Goal: Task Accomplishment & Management: Use online tool/utility

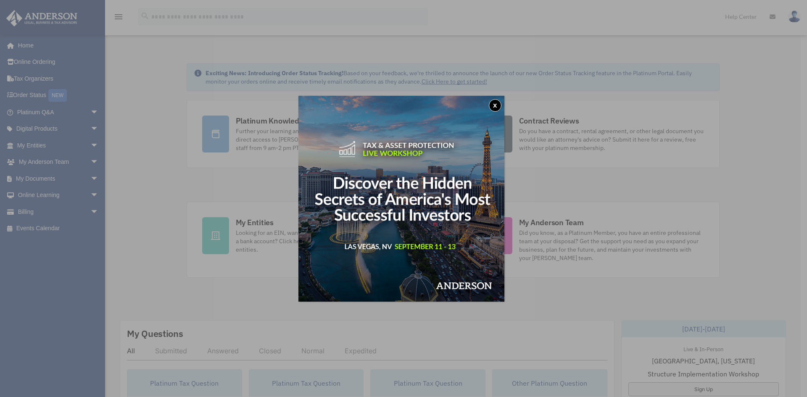
click at [496, 108] on button "x" at bounding box center [495, 105] width 13 height 13
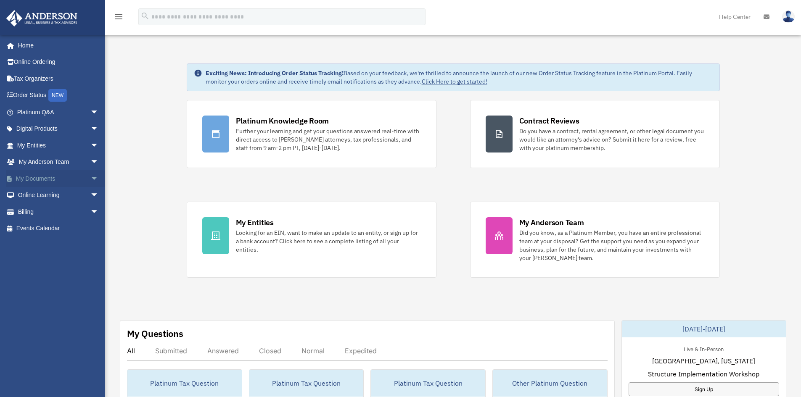
click at [39, 179] on link "My Documents arrow_drop_down" at bounding box center [59, 178] width 106 height 17
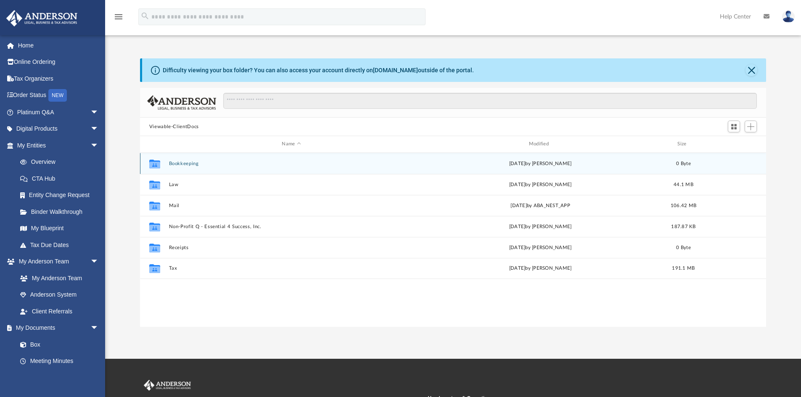
scroll to position [185, 620]
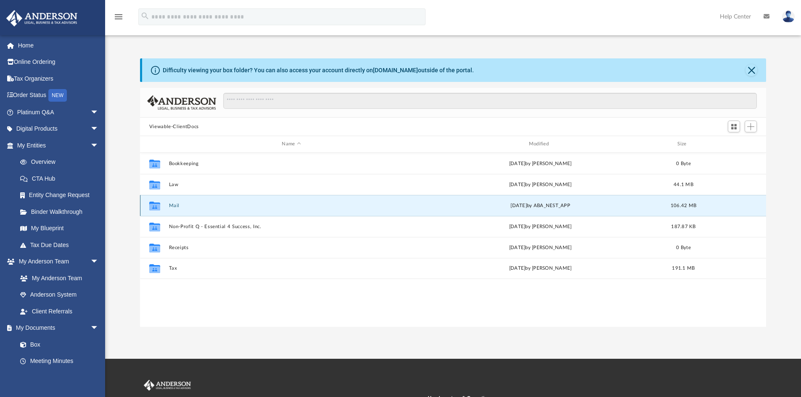
click at [177, 206] on button "Mail" at bounding box center [291, 205] width 245 height 5
click at [173, 206] on button "Mail" at bounding box center [291, 205] width 245 height 5
click at [172, 205] on button "Mail" at bounding box center [291, 205] width 245 height 5
click at [174, 205] on button "Mail" at bounding box center [291, 205] width 245 height 5
click at [152, 206] on icon "grid" at bounding box center [154, 207] width 11 height 7
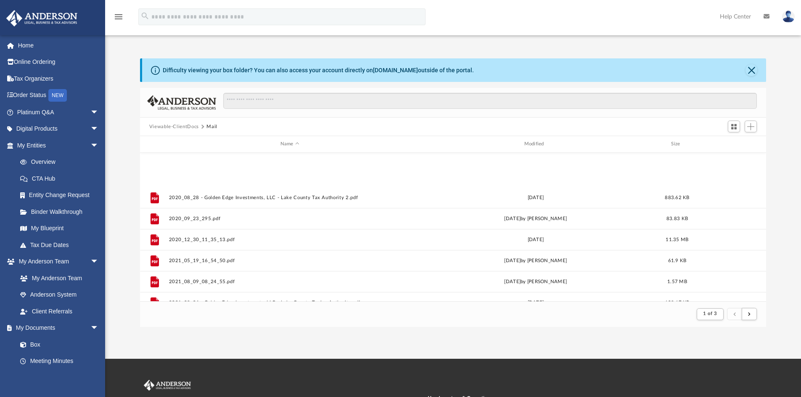
scroll to position [126, 0]
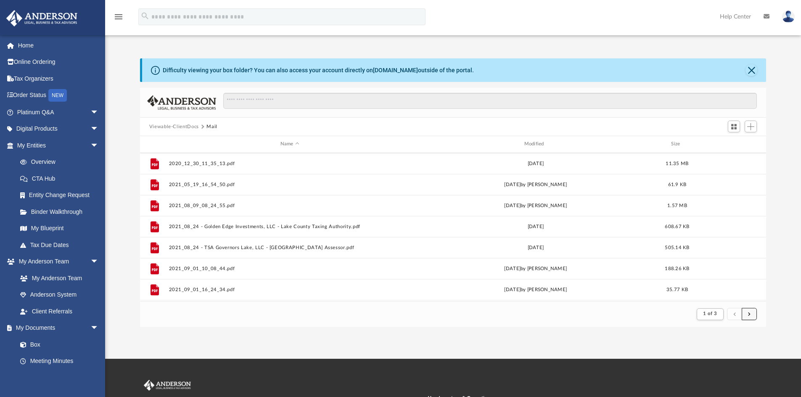
click at [749, 313] on span "submit" at bounding box center [749, 314] width 3 height 5
click at [747, 315] on button "submit" at bounding box center [749, 314] width 15 height 12
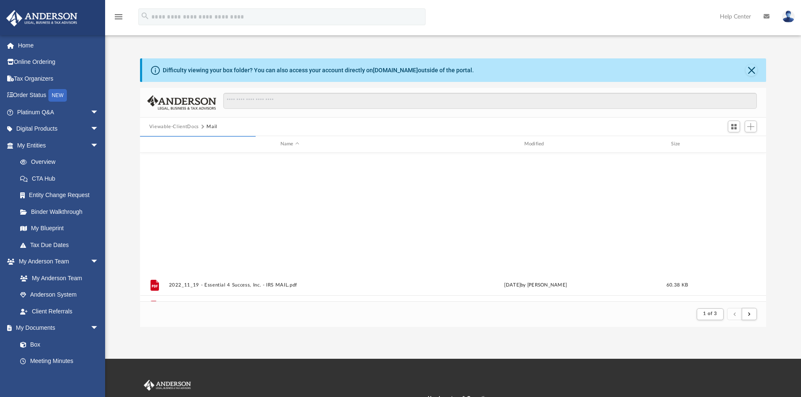
scroll to position [903, 0]
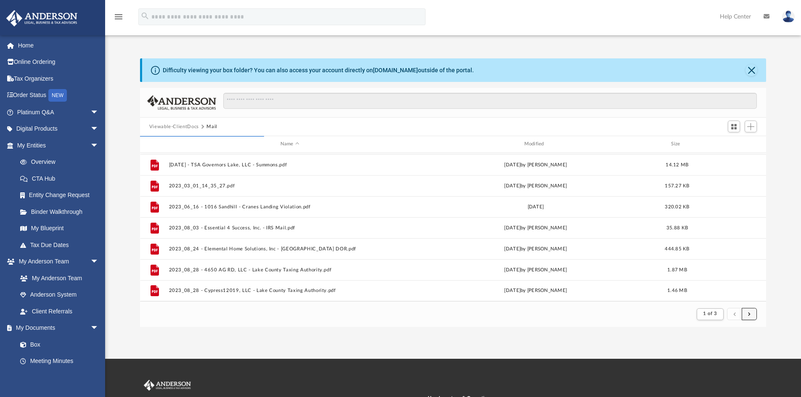
click at [753, 319] on button "submit" at bounding box center [749, 314] width 15 height 12
click at [750, 315] on span "submit" at bounding box center [749, 314] width 3 height 5
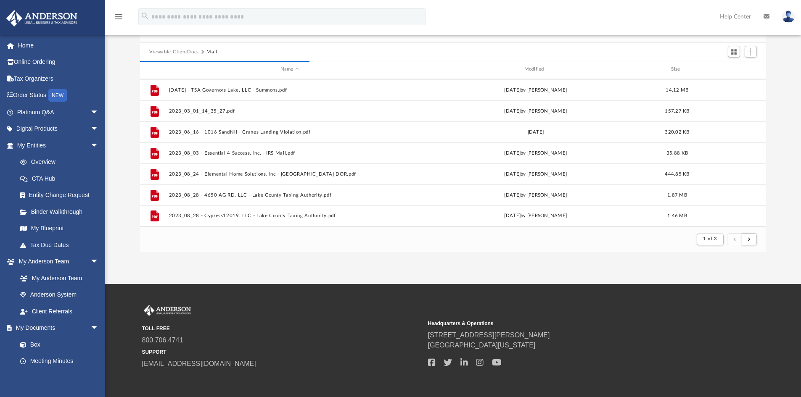
scroll to position [28, 0]
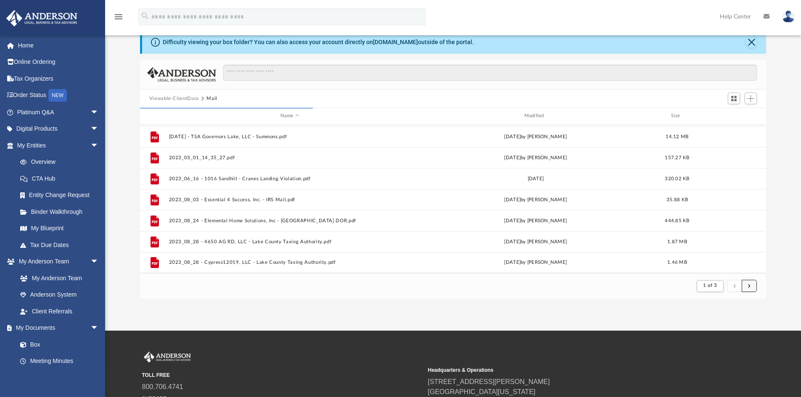
click at [748, 287] on button "submit" at bounding box center [749, 286] width 15 height 12
click at [709, 288] on span "1 of 3" at bounding box center [710, 285] width 14 height 5
click at [717, 330] on li "3" at bounding box center [717, 329] width 3 height 9
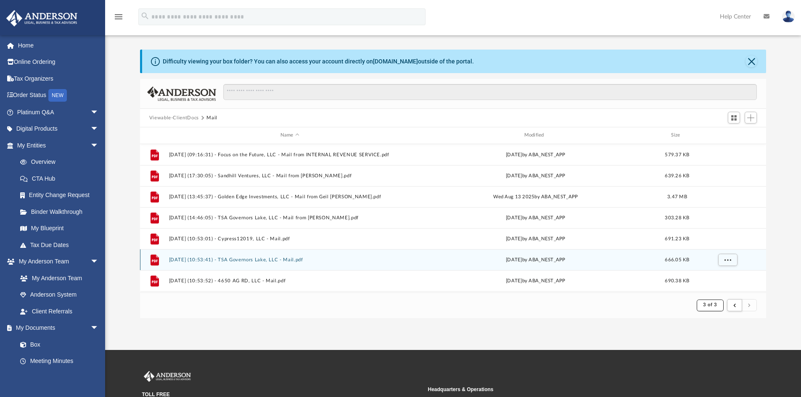
scroll to position [0, 0]
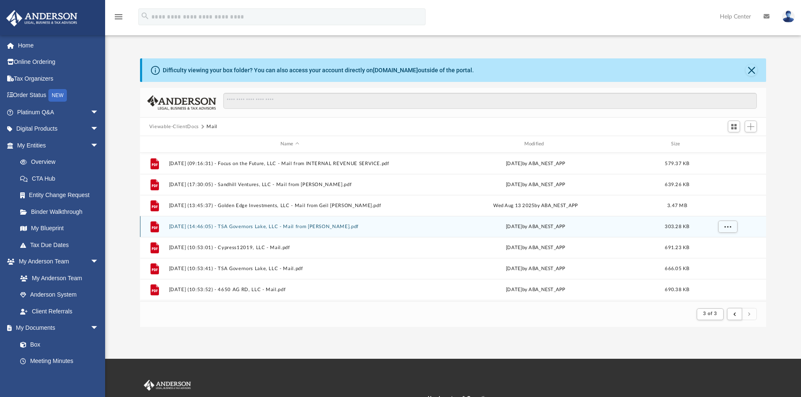
click at [228, 227] on button "[DATE] (14:46:05) - TSA Governors Lake, LLC - Mail from [PERSON_NAME].pdf" at bounding box center [290, 226] width 242 height 5
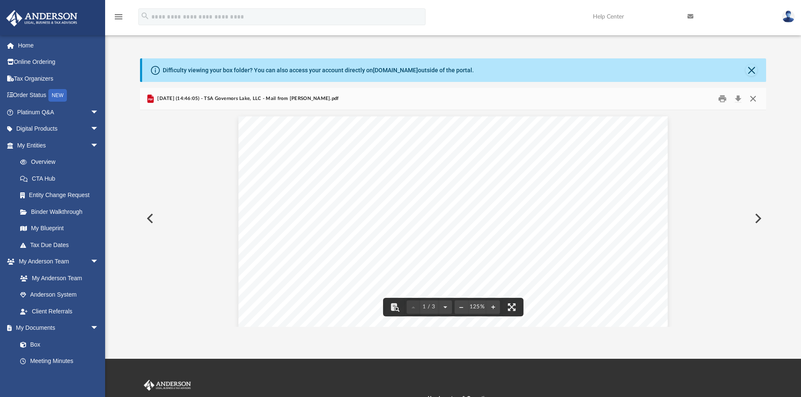
click at [754, 98] on button "Close" at bounding box center [752, 99] width 15 height 13
